Goal: Task Accomplishment & Management: Manage account settings

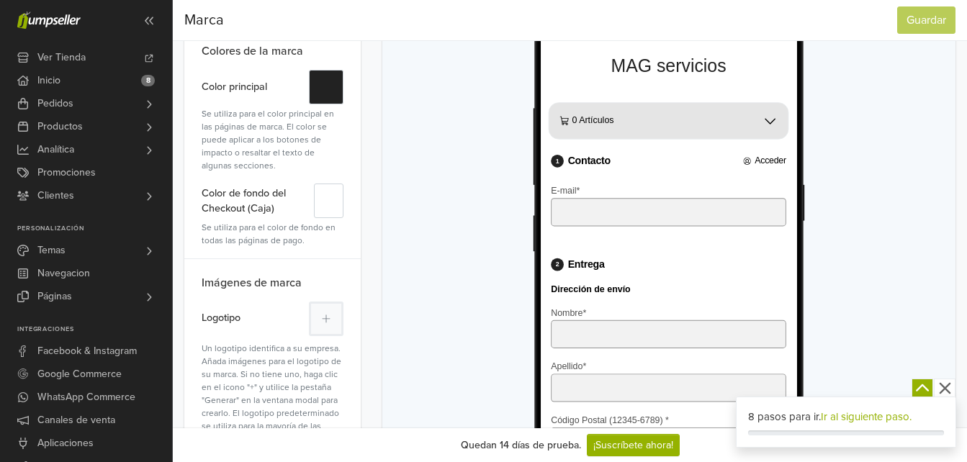
scroll to position [216, 0]
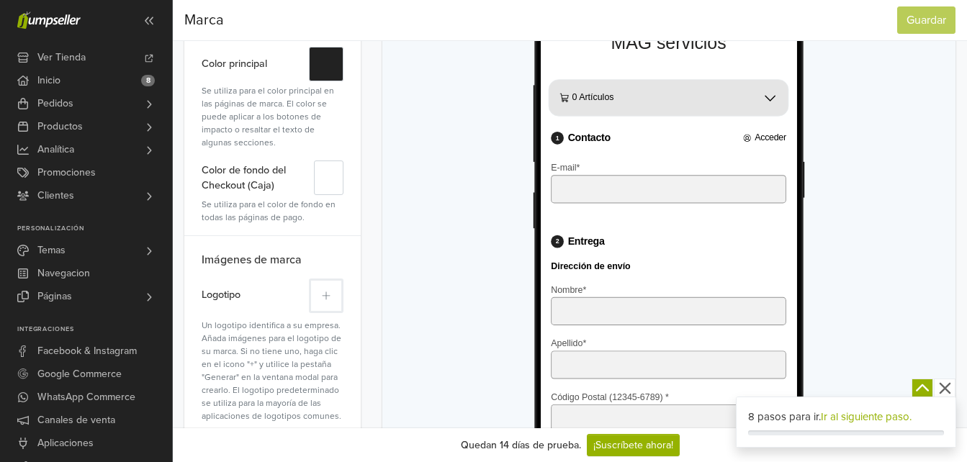
click at [318, 292] on button at bounding box center [326, 296] width 35 height 35
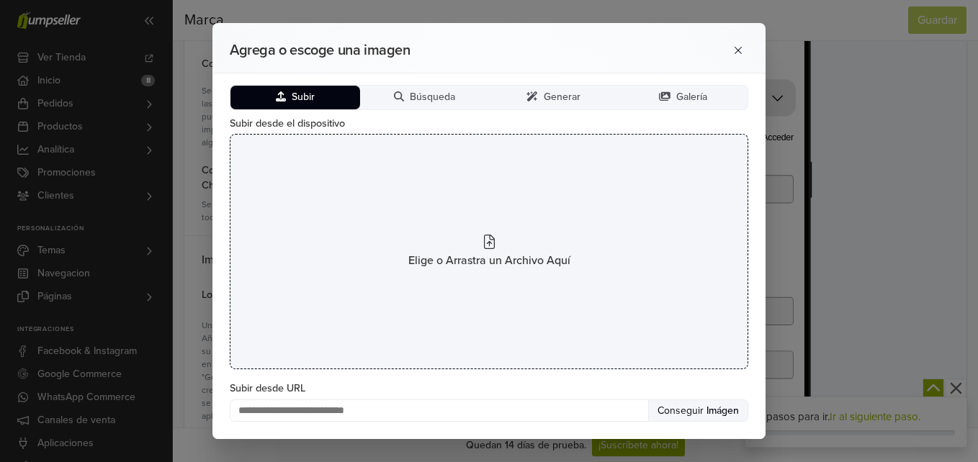
click at [488, 238] on icon at bounding box center [489, 242] width 11 height 14
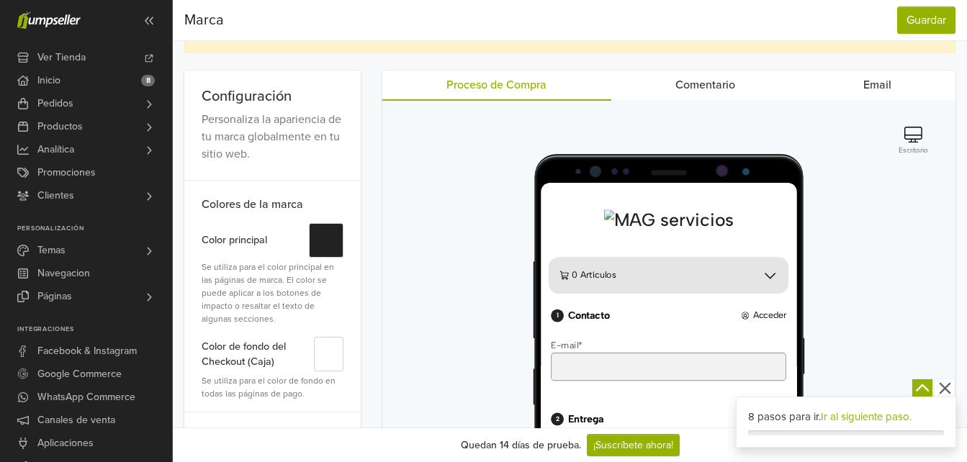
scroll to position [72, 0]
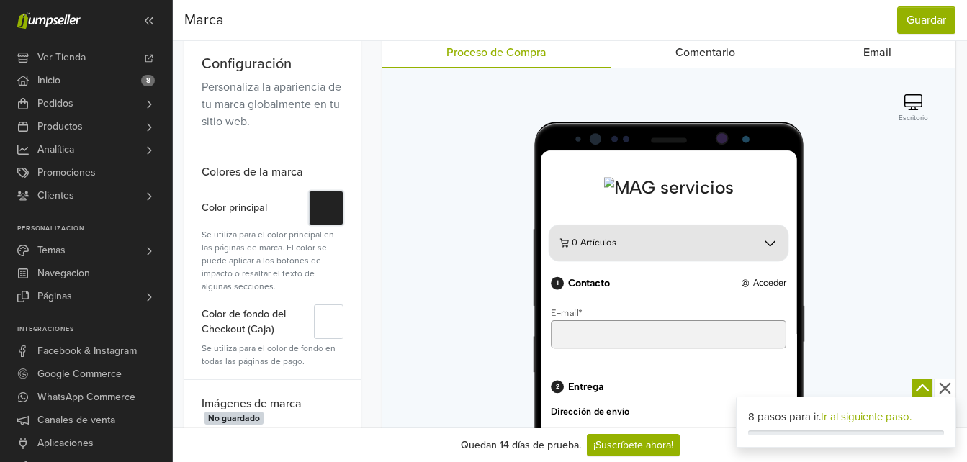
click at [333, 202] on button "#" at bounding box center [326, 208] width 35 height 35
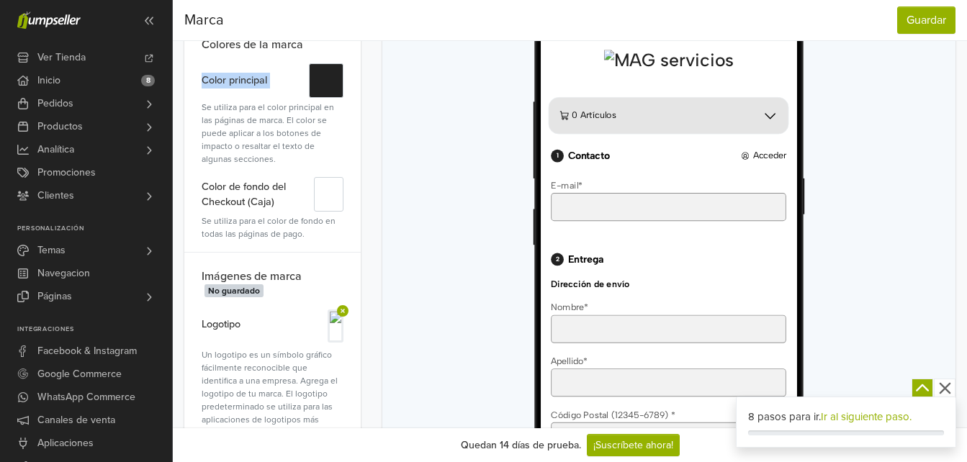
scroll to position [216, 0]
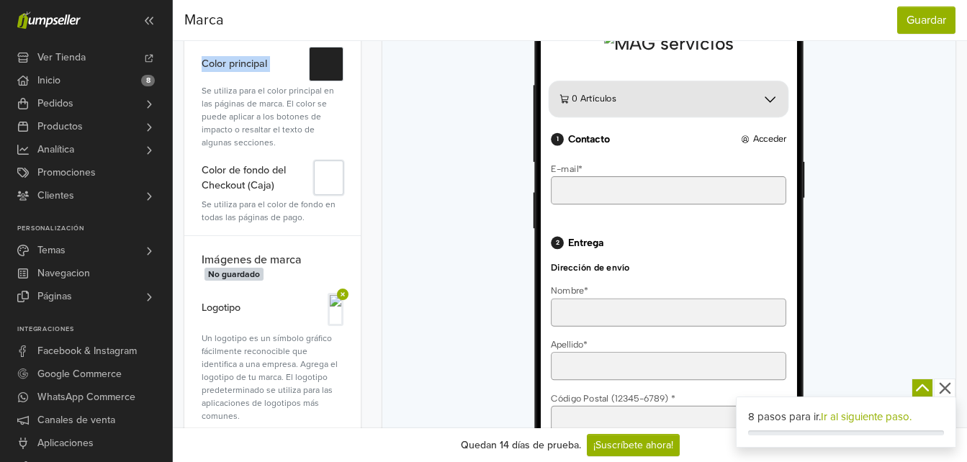
click at [336, 192] on button "#" at bounding box center [329, 178] width 30 height 35
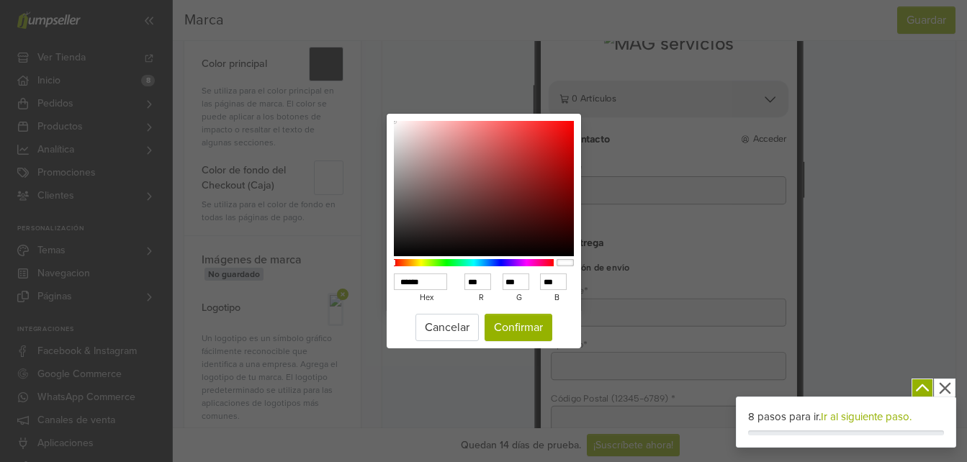
click at [336, 192] on div "****** hex *** r *** g *** b *** a Cancelar Confirmar" at bounding box center [483, 231] width 967 height 462
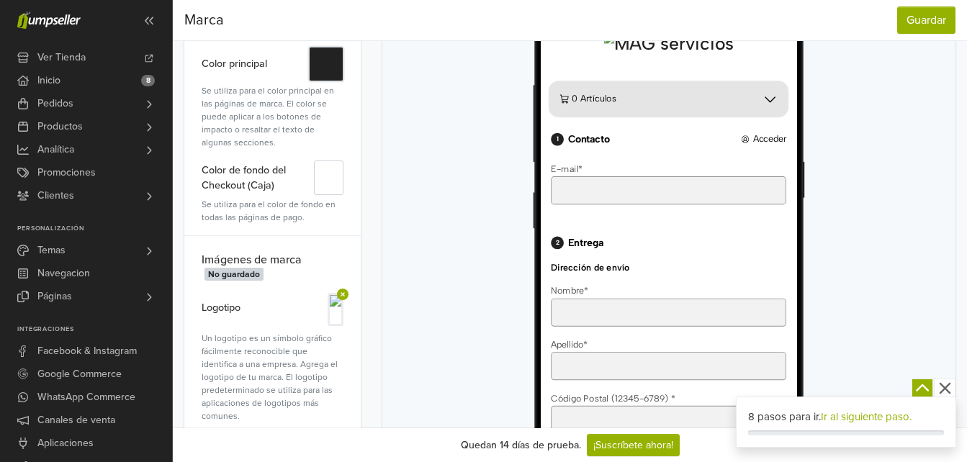
click at [325, 61] on button "#" at bounding box center [326, 64] width 35 height 35
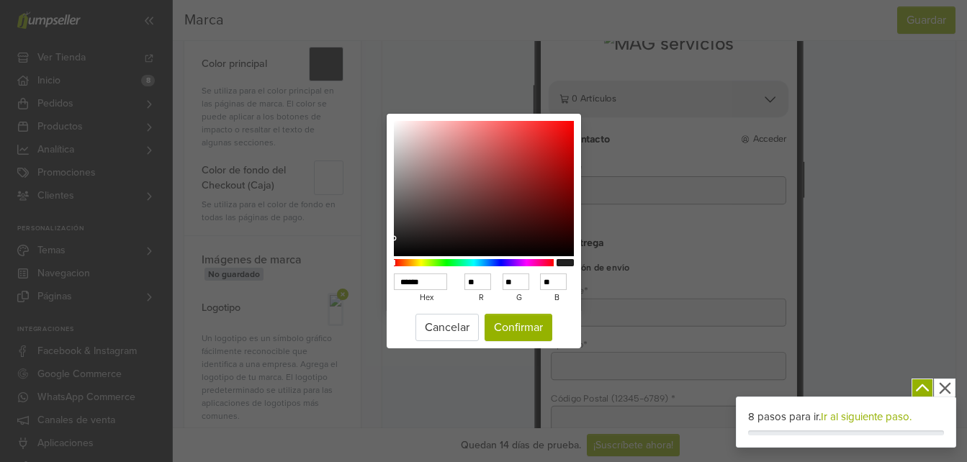
click at [493, 261] on div at bounding box center [474, 262] width 160 height 7
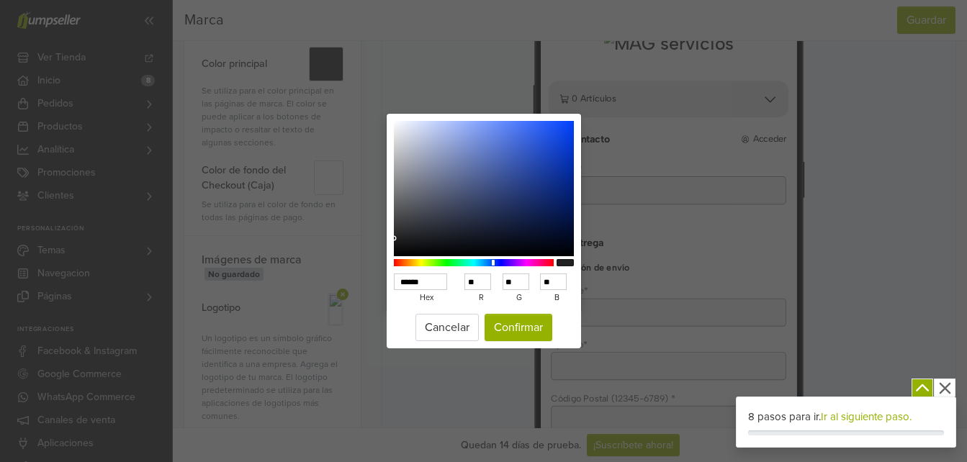
click at [503, 262] on div at bounding box center [474, 262] width 160 height 7
click at [493, 261] on div at bounding box center [474, 262] width 160 height 7
click at [499, 261] on div at bounding box center [474, 262] width 160 height 7
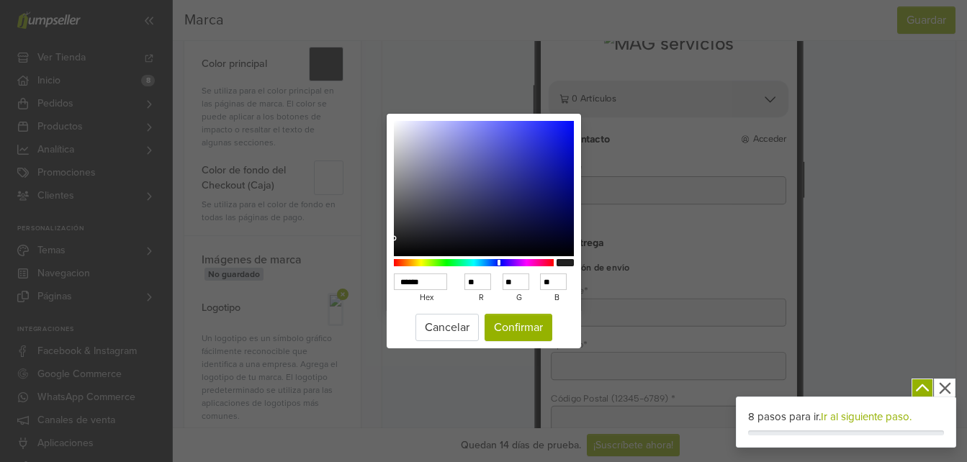
click at [503, 261] on div at bounding box center [474, 262] width 160 height 7
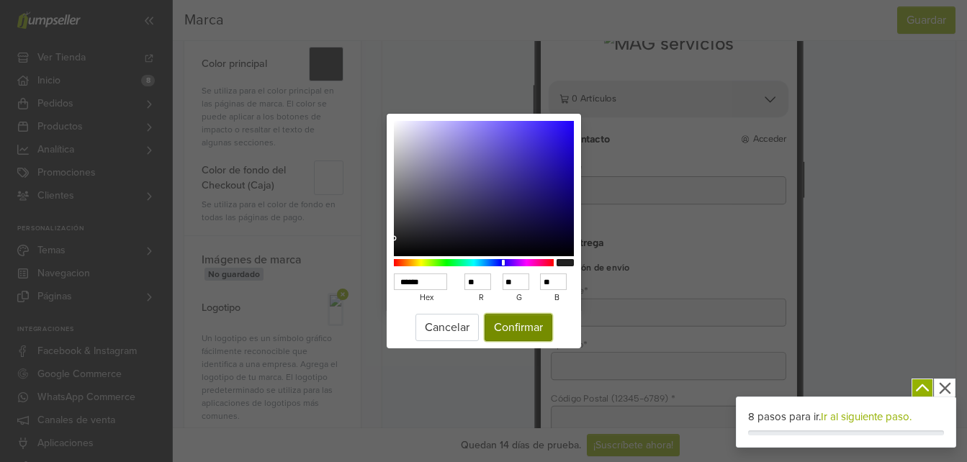
click at [527, 326] on button "Confirmar" at bounding box center [519, 327] width 68 height 27
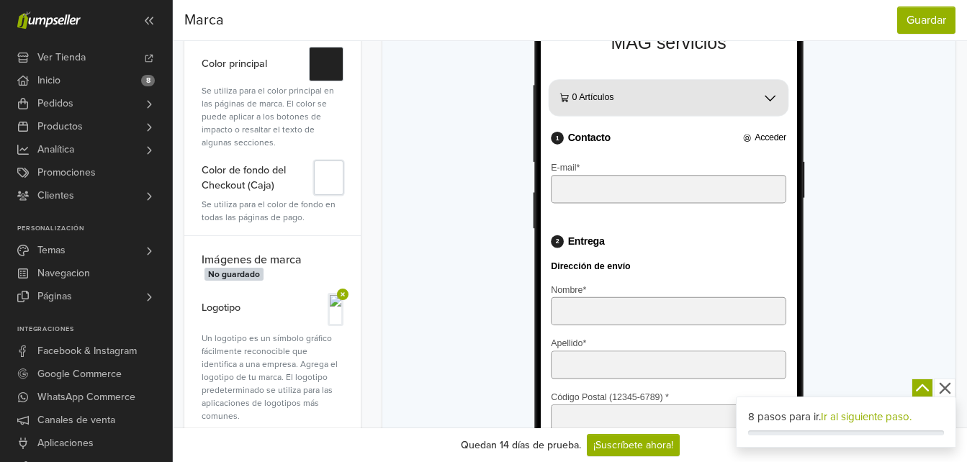
click at [319, 186] on button "#" at bounding box center [329, 178] width 30 height 35
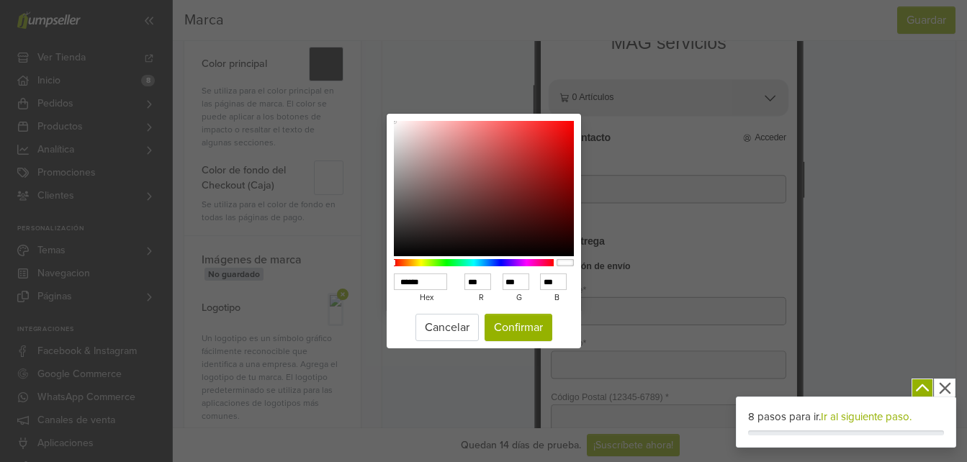
click at [434, 262] on div at bounding box center [474, 262] width 160 height 7
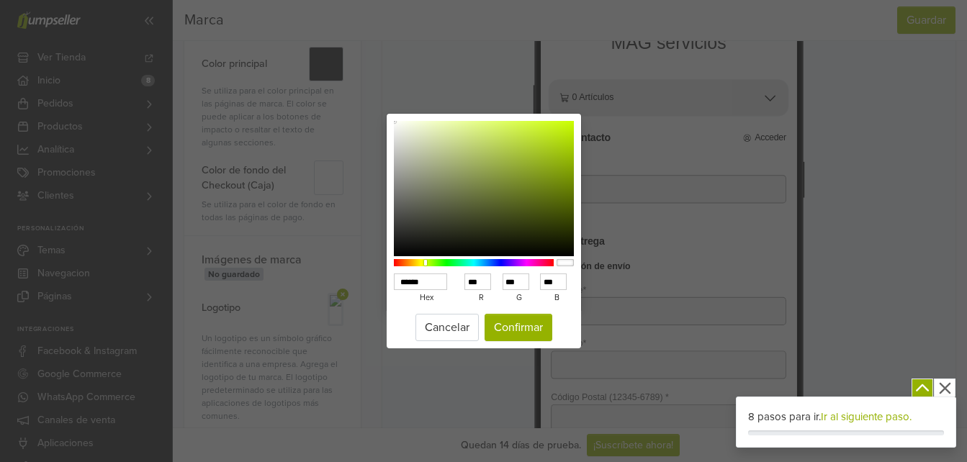
click at [426, 263] on div at bounding box center [474, 262] width 160 height 7
click at [421, 263] on div at bounding box center [474, 262] width 160 height 7
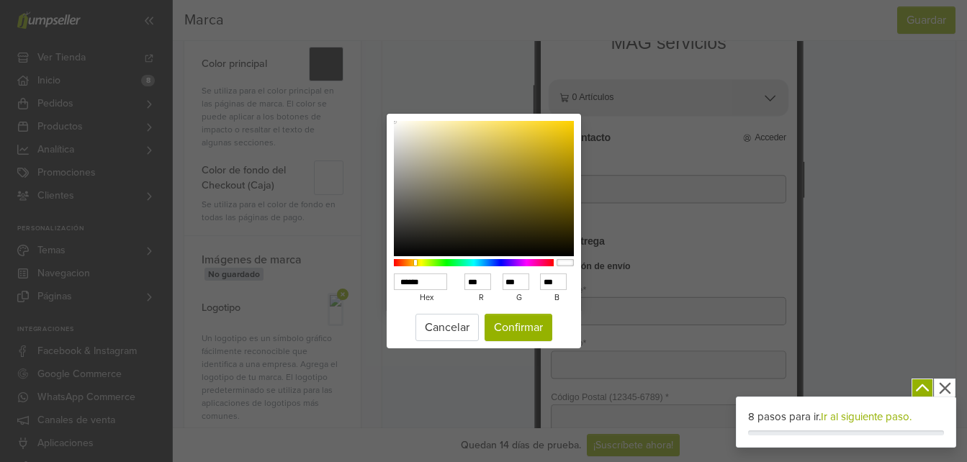
click at [416, 263] on div at bounding box center [474, 262] width 160 height 7
click at [416, 263] on div at bounding box center [415, 263] width 3 height 6
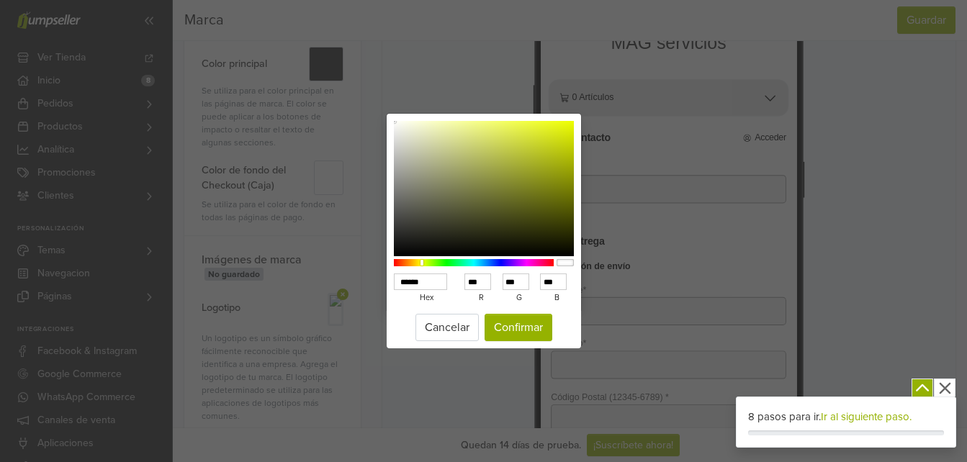
click at [422, 263] on div at bounding box center [474, 262] width 160 height 7
click at [526, 328] on button "Confirmar" at bounding box center [519, 327] width 68 height 27
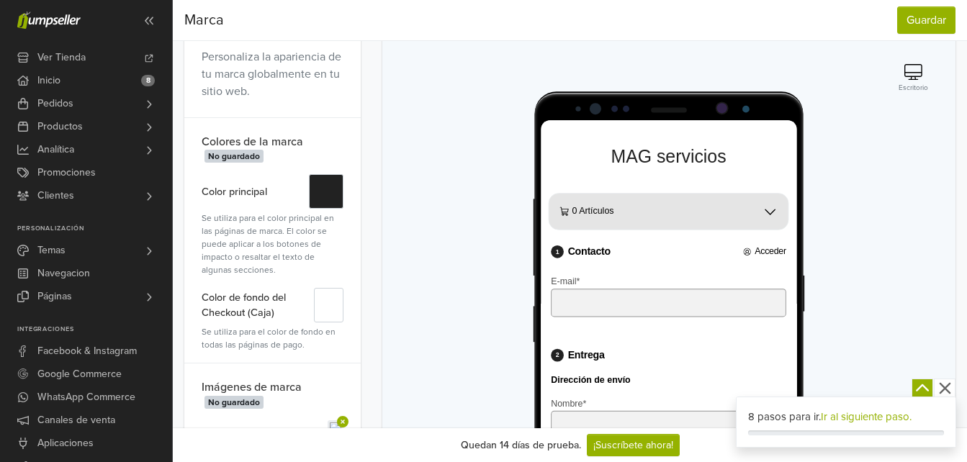
scroll to position [0, 0]
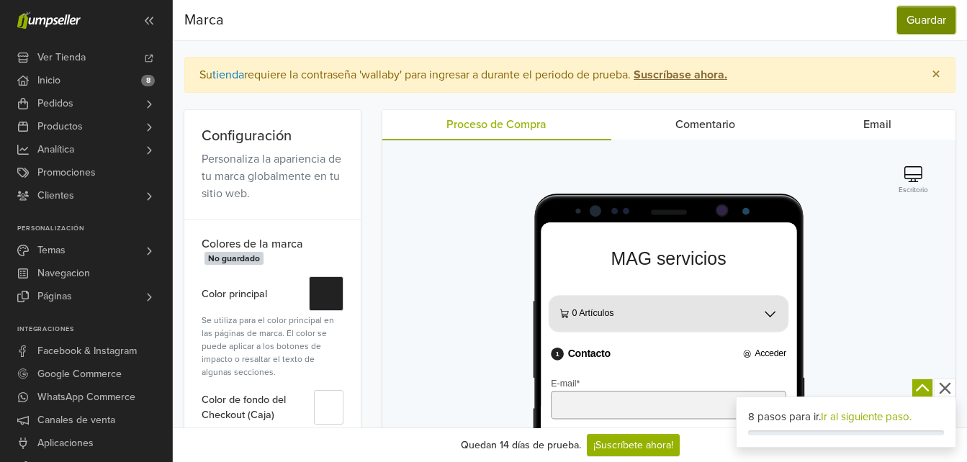
click at [923, 27] on button "Guardar" at bounding box center [926, 19] width 58 height 27
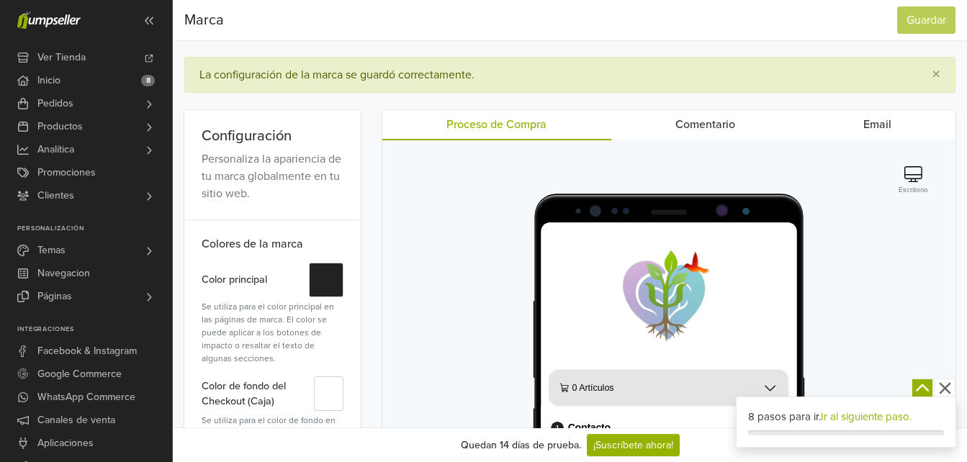
click at [706, 121] on link "Comentario" at bounding box center [705, 124] width 188 height 29
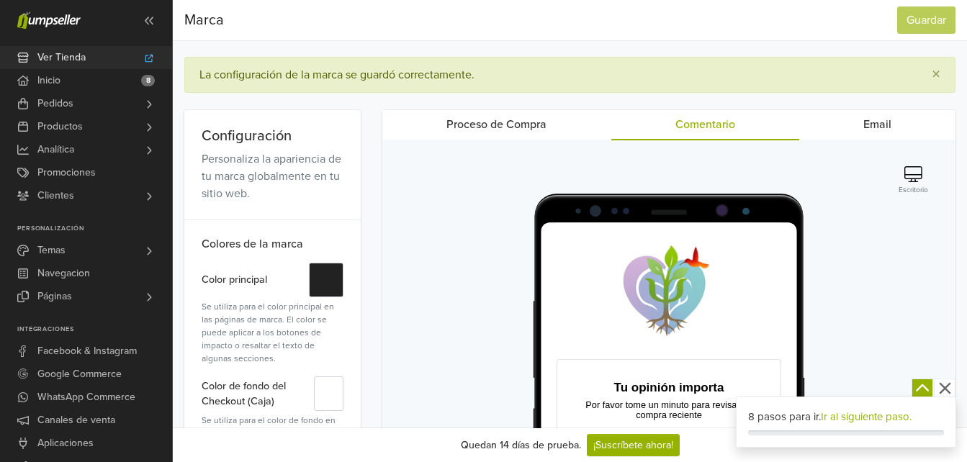
click at [83, 58] on span "Ver Tienda" at bounding box center [61, 57] width 48 height 23
click at [58, 105] on span "Pedidos" at bounding box center [55, 103] width 36 height 23
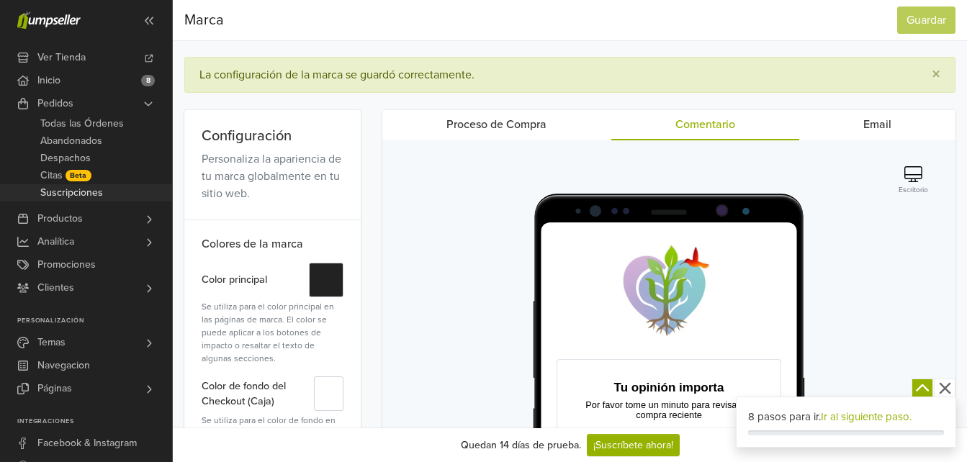
click at [70, 189] on span "Suscripciones" at bounding box center [71, 192] width 63 height 17
